Goal: Task Accomplishment & Management: Use online tool/utility

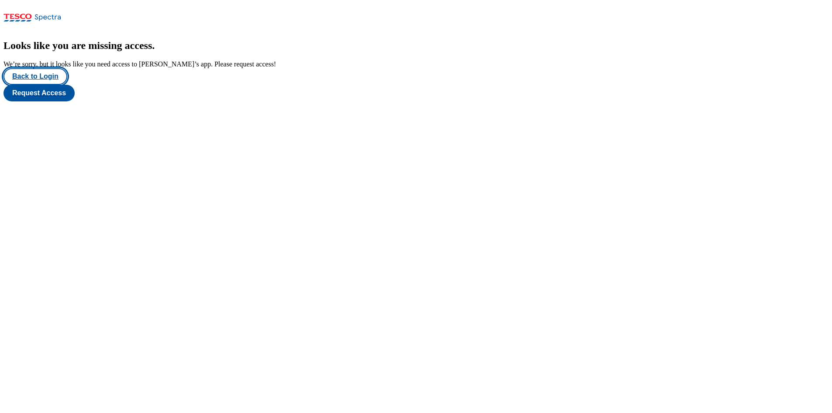
click at [25, 85] on button "Back to Login" at bounding box center [35, 76] width 64 height 17
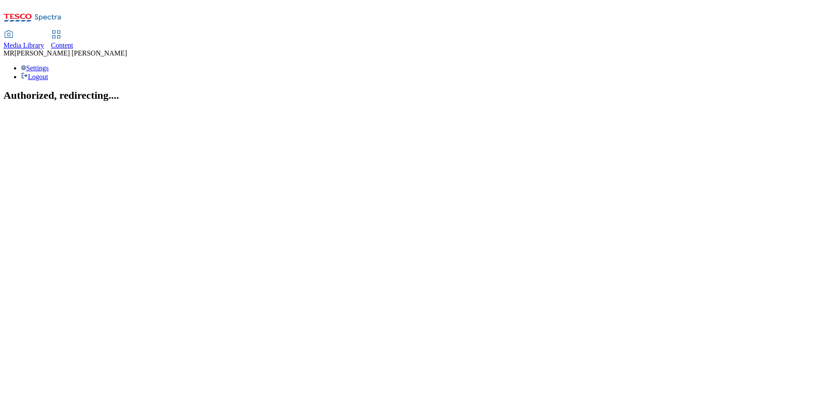
click at [230, 31] on div "Media Library Content" at bounding box center [418, 40] width 831 height 18
click at [73, 41] on span "Content" at bounding box center [62, 44] width 22 height 7
select select "ghs-[GEOGRAPHIC_DATA]"
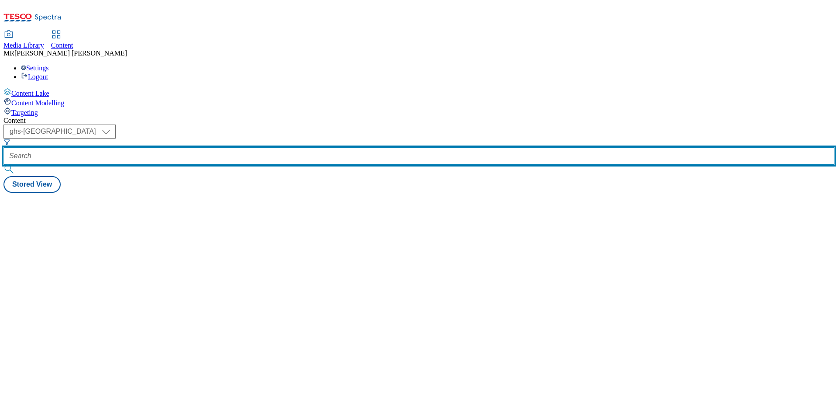
click at [222, 147] on input "text" at bounding box center [418, 155] width 831 height 17
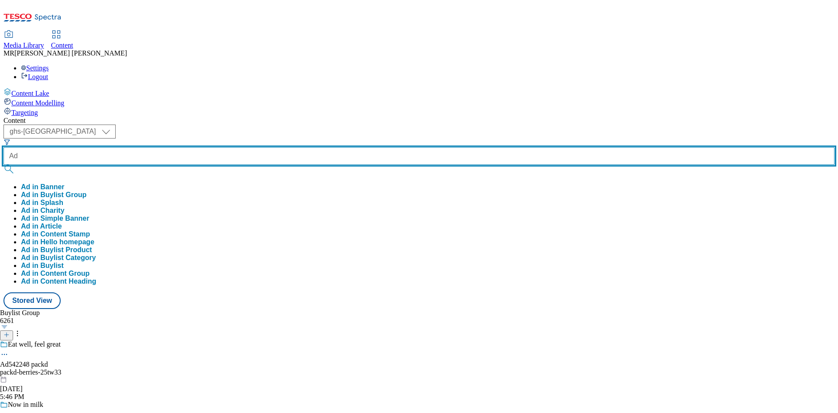
paste input "541935"
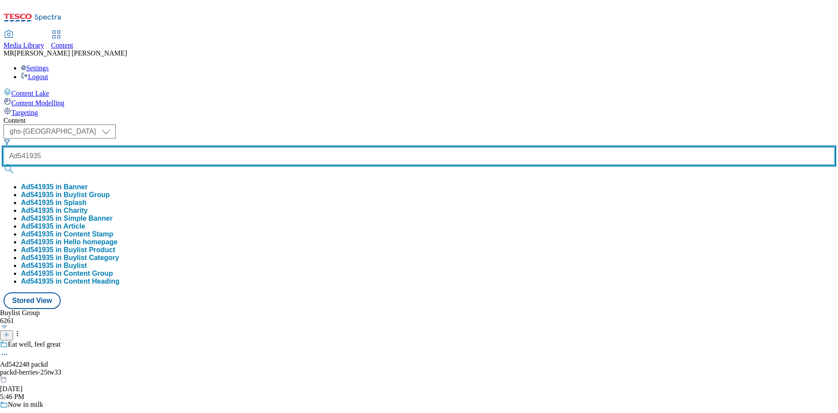
type input "Ad541935"
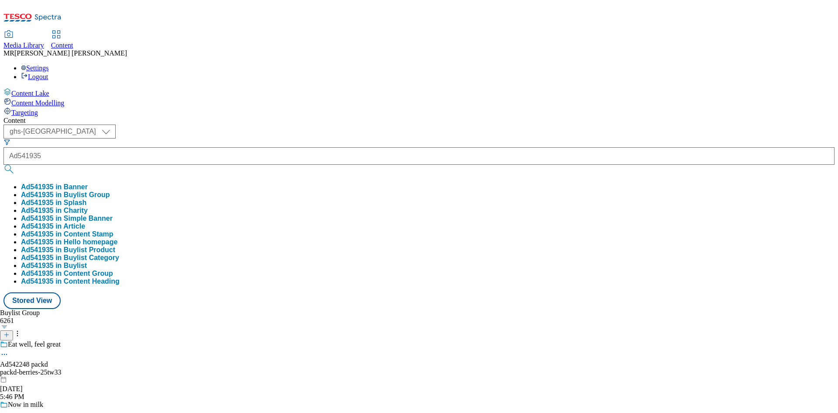
click at [110, 191] on button "Ad541935 in Buylist Group" at bounding box center [65, 195] width 89 height 8
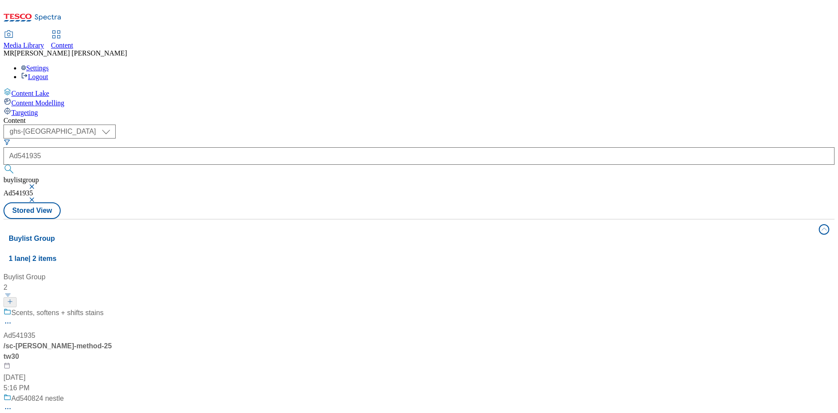
click at [103, 307] on div "Scents, softens + shifts stains" at bounding box center [57, 312] width 92 height 10
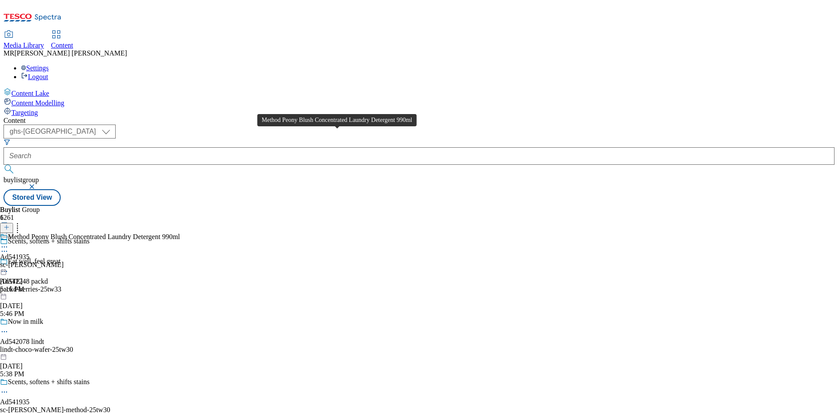
click at [30, 253] on div "Ad541935" at bounding box center [15, 257] width 30 height 8
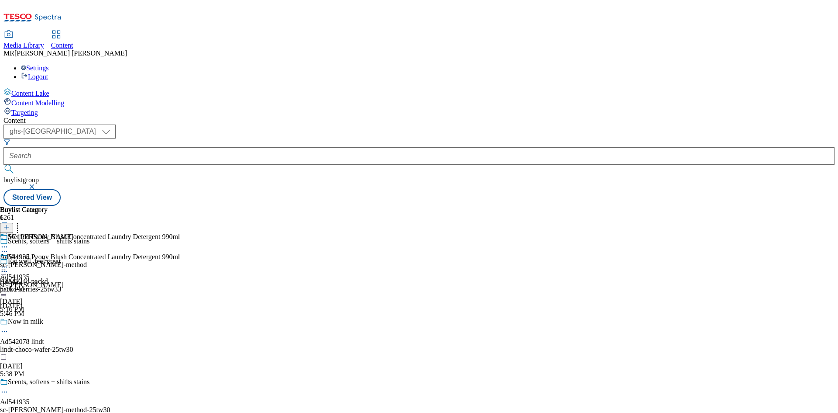
click at [87, 261] on div "sc-[PERSON_NAME]-method" at bounding box center [43, 265] width 87 height 8
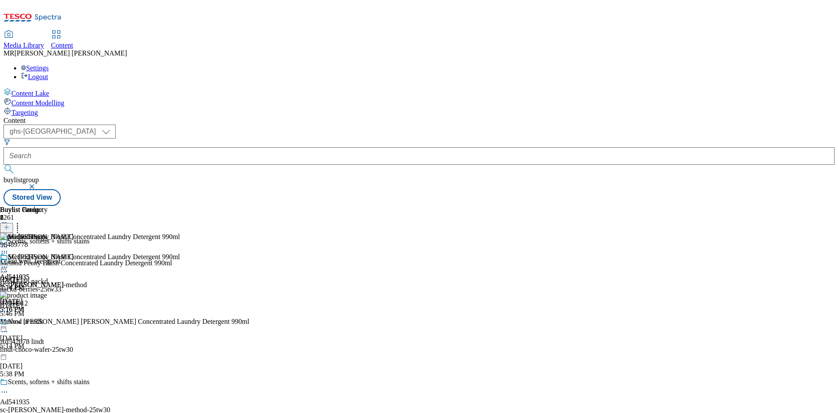
click at [9, 262] on icon at bounding box center [4, 266] width 9 height 9
click at [48, 322] on span "Preview" at bounding box center [37, 325] width 21 height 7
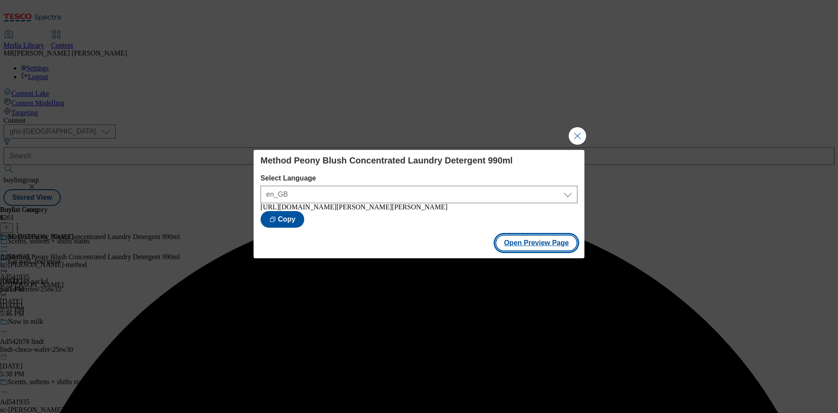
click at [553, 249] on button "Open Preview Page" at bounding box center [537, 242] width 83 height 17
click at [577, 132] on button "Close Modal" at bounding box center [577, 135] width 17 height 17
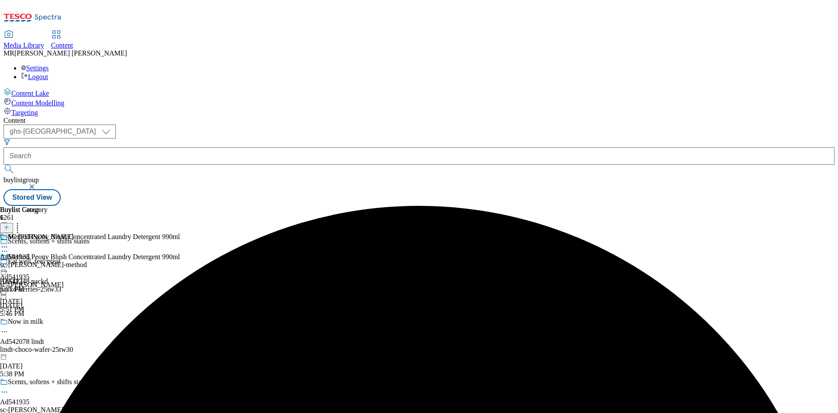
click at [9, 262] on icon at bounding box center [4, 266] width 9 height 9
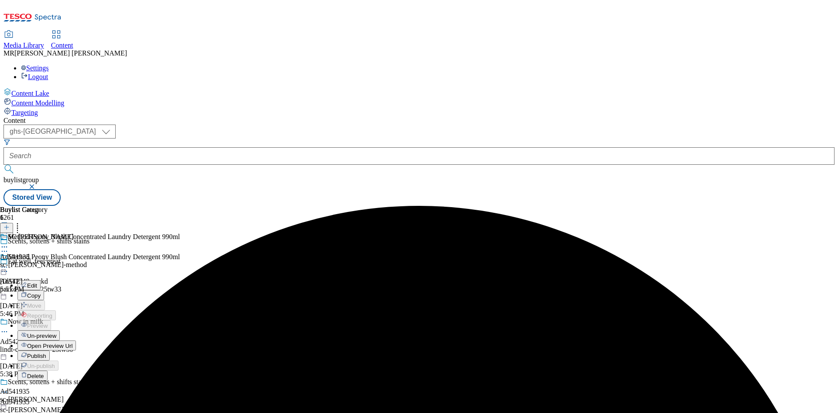
click at [46, 352] on span "Publish" at bounding box center [36, 355] width 19 height 7
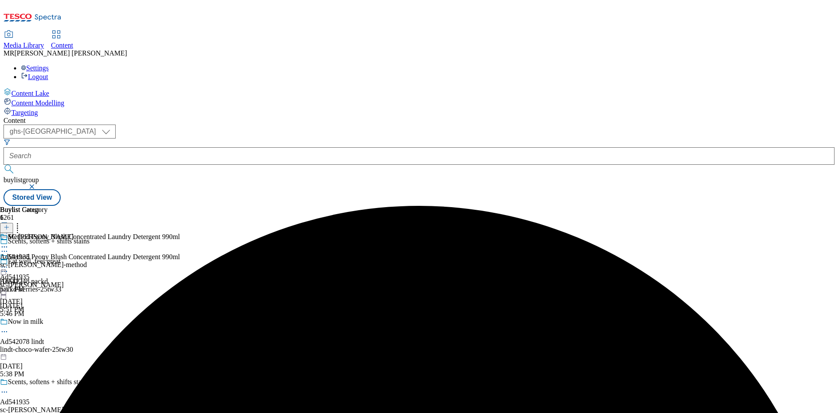
click at [87, 206] on header "Buylist Category 1" at bounding box center [43, 219] width 87 height 27
click at [30, 253] on div "Ad541935" at bounding box center [15, 257] width 30 height 8
